Goal: Book appointment/travel/reservation

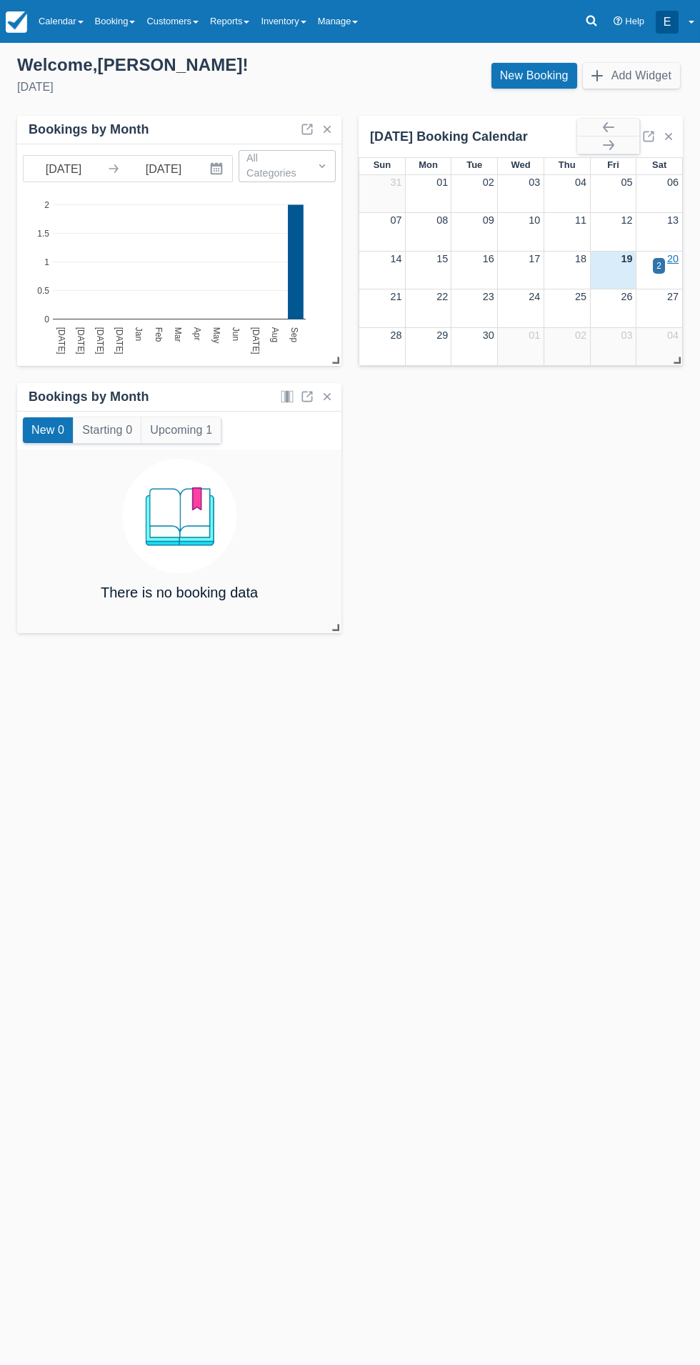
click at [678, 259] on link "20" at bounding box center [673, 258] width 11 height 11
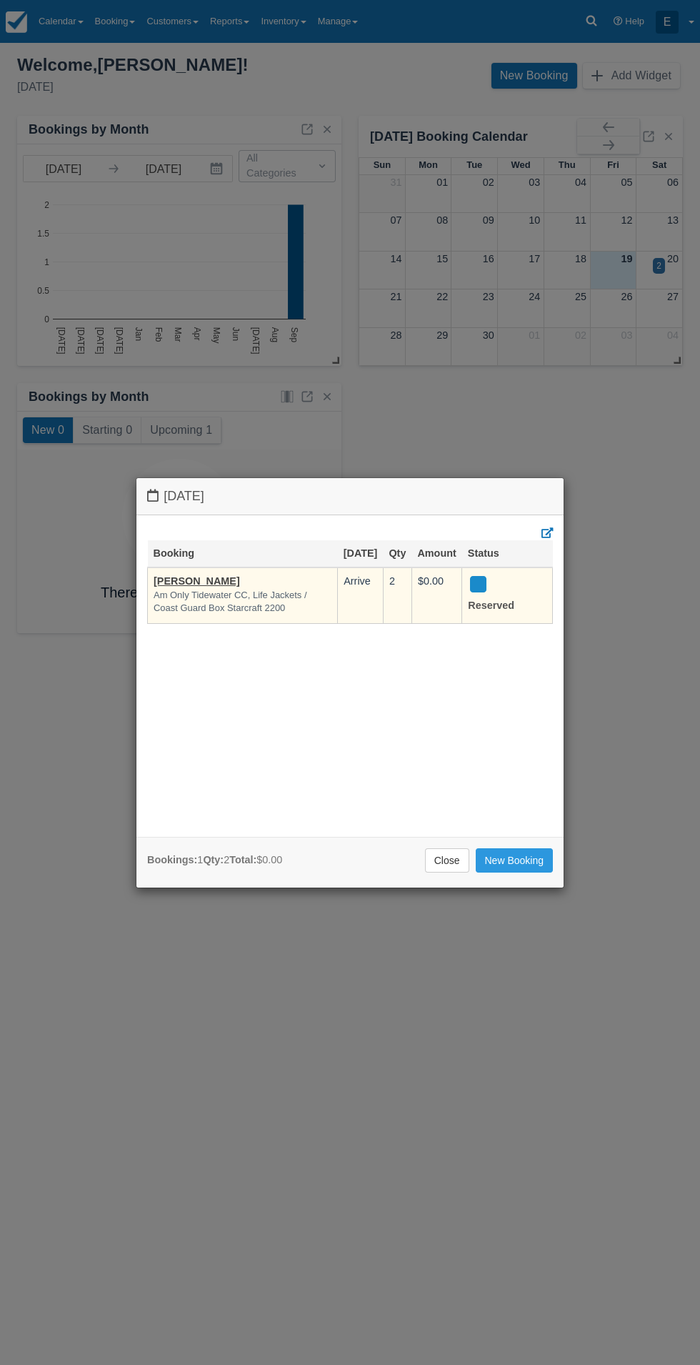
click at [289, 615] on em "Am Only Tidewater CC, Life Jackets / Coast Guard Box Starcraft 2200" at bounding box center [243, 602] width 178 height 26
click at [193, 615] on em "Am Only Tidewater CC, Life Jackets / Coast Guard Box Starcraft 2200" at bounding box center [243, 602] width 178 height 26
click at [187, 587] on link "[PERSON_NAME]" at bounding box center [197, 580] width 86 height 11
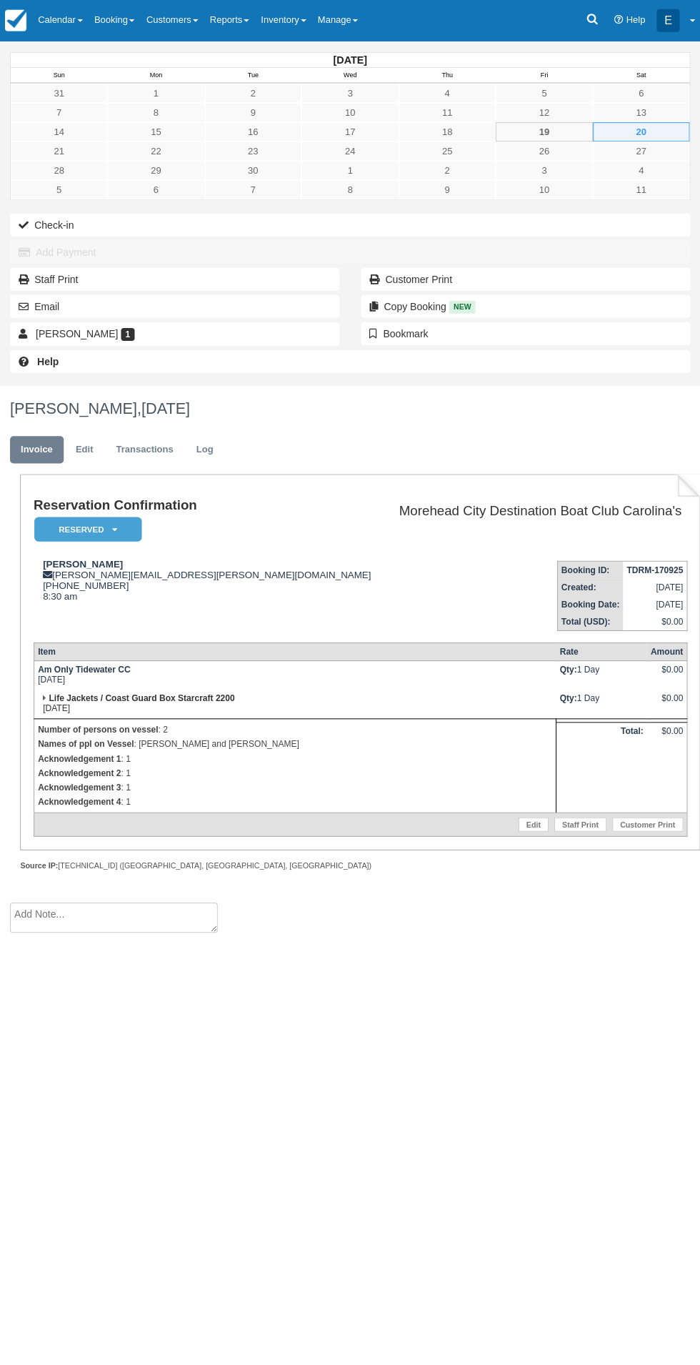
click at [379, 1356] on div "September 2025 Sun Mon Tue Wed Thu Fri Sat 31 1 2 3 4 5 6 7 8 9 10 11 12 13 14 …" at bounding box center [350, 704] width 700 height 1322
